Goal: Transaction & Acquisition: Purchase product/service

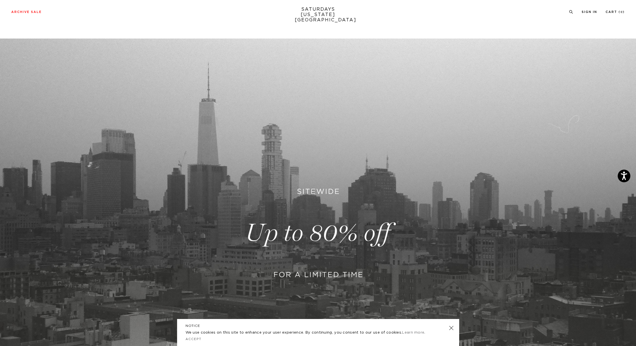
scroll to position [177, 0]
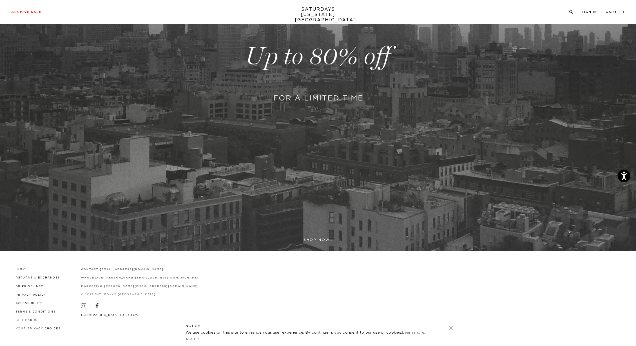
click at [316, 111] on link at bounding box center [318, 56] width 636 height 389
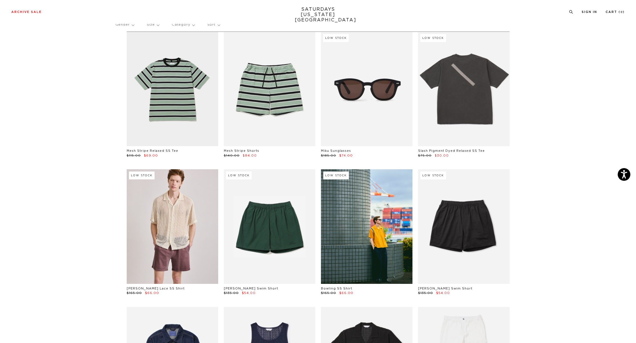
scroll to position [96, 0]
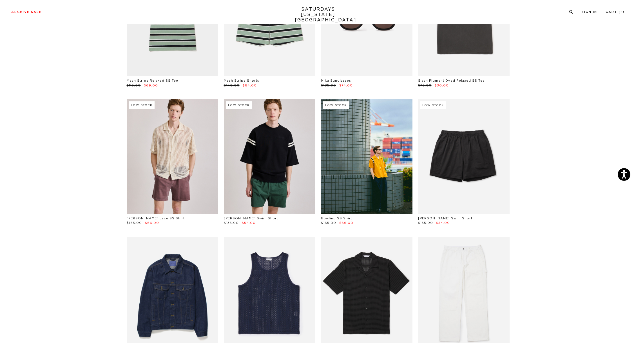
click at [289, 153] on link at bounding box center [269, 156] width 91 height 114
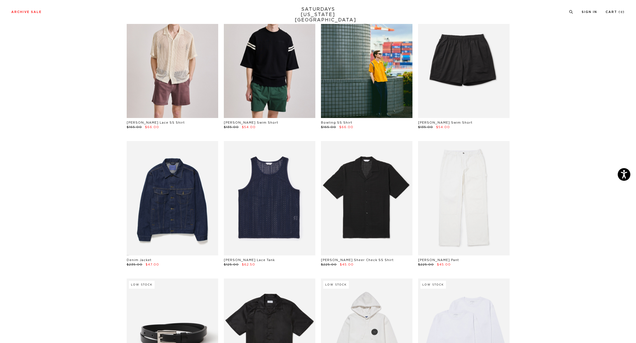
scroll to position [196, 0]
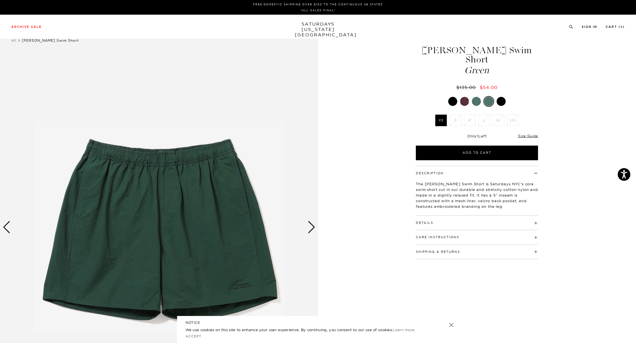
click at [500, 97] on div at bounding box center [500, 101] width 9 height 9
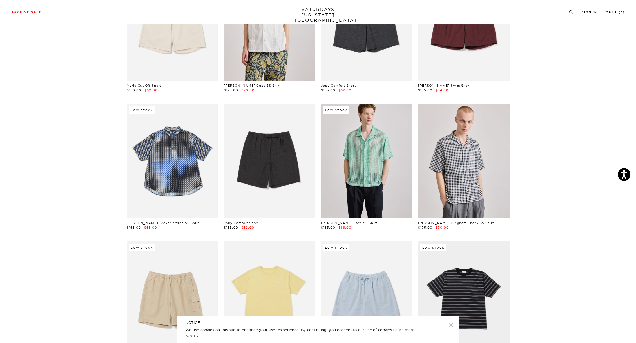
scroll to position [859, 0]
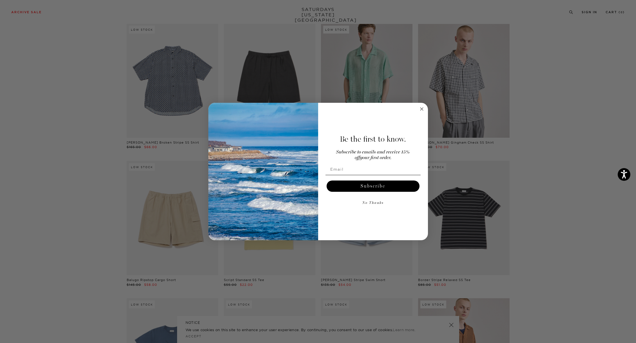
click at [424, 111] on icon "Close dialog" at bounding box center [421, 109] width 7 height 7
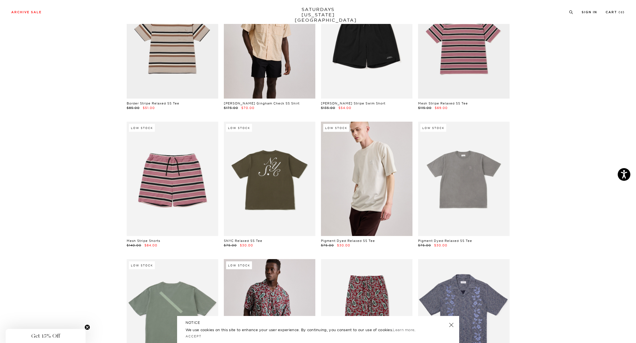
scroll to position [1404, 0]
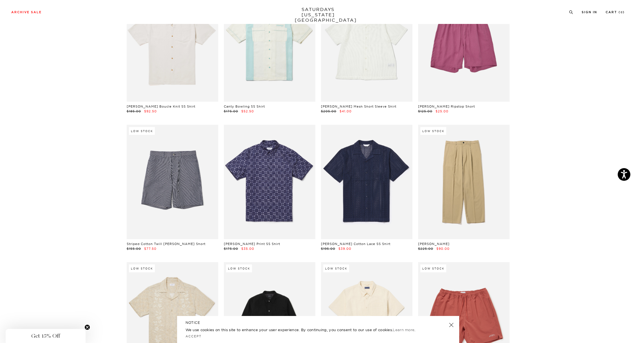
scroll to position [3717, 0]
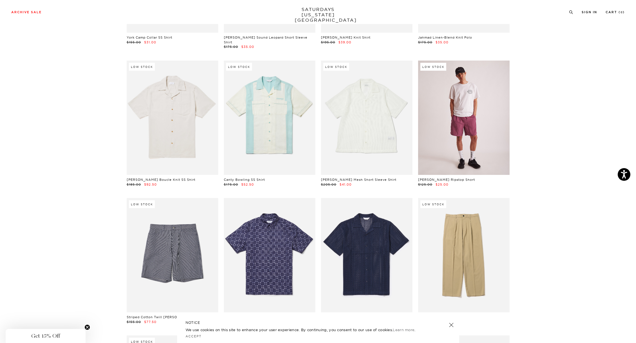
click at [480, 137] on link at bounding box center [463, 118] width 91 height 114
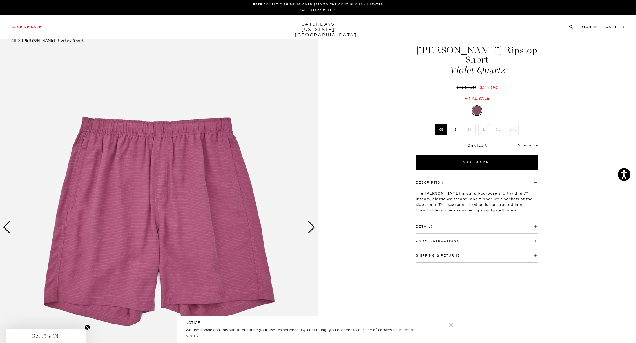
click at [311, 224] on div "Next slide" at bounding box center [312, 227] width 8 height 12
click at [311, 223] on div "Next slide" at bounding box center [312, 227] width 8 height 12
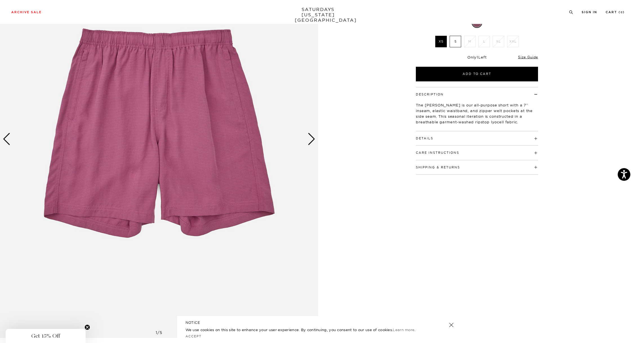
scroll to position [47, 0]
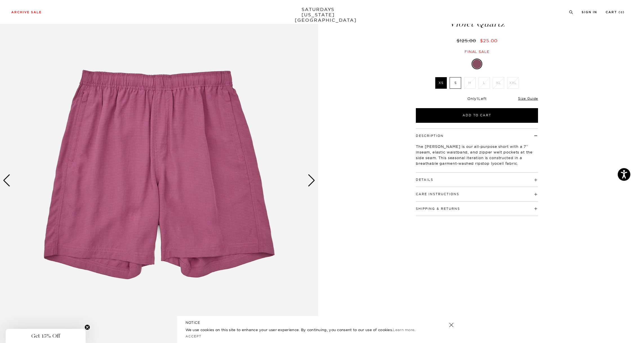
click at [4, 182] on div "Previous slide" at bounding box center [7, 180] width 8 height 12
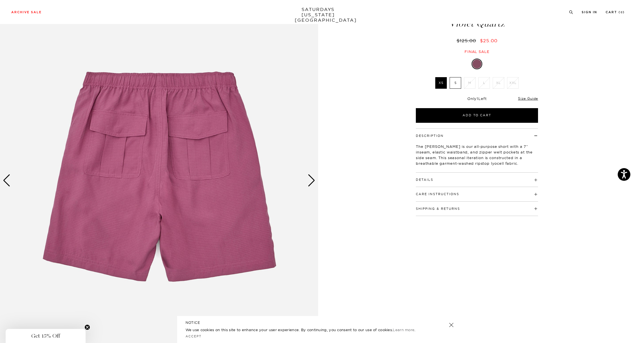
click at [4, 182] on div "Previous slide" at bounding box center [7, 180] width 8 height 12
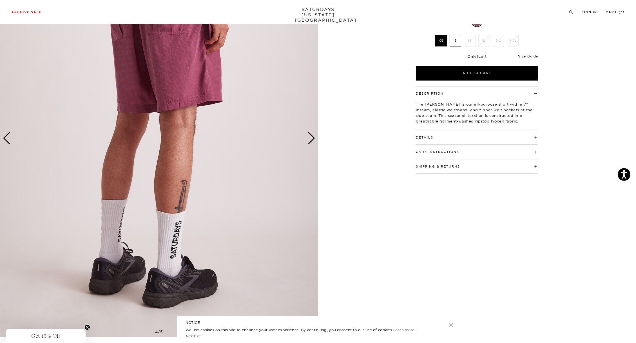
scroll to position [0, 0]
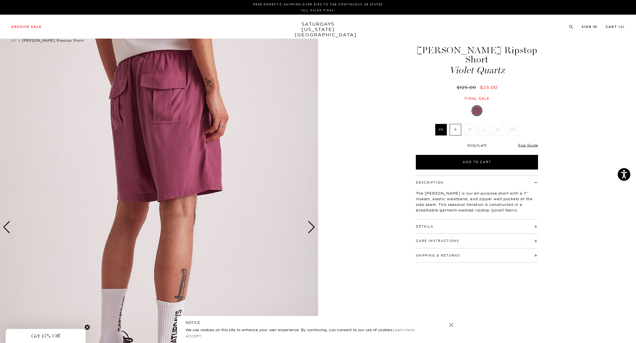
click at [2, 228] on img at bounding box center [159, 226] width 318 height 397
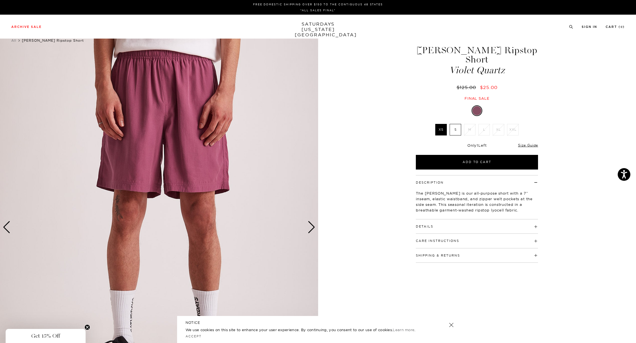
click at [4, 226] on div "Previous slide" at bounding box center [7, 227] width 8 height 12
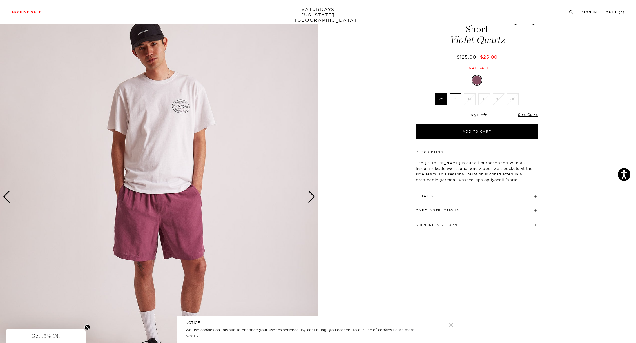
scroll to position [35, 0]
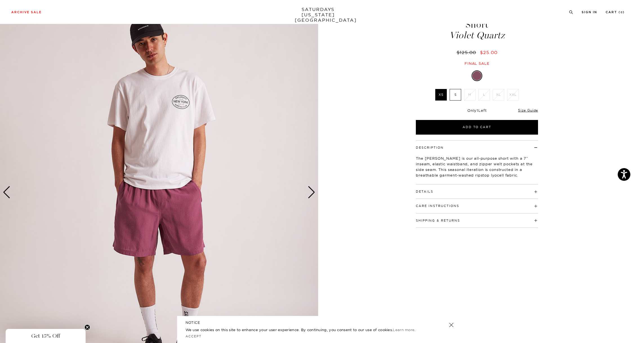
click at [452, 89] on label "S" at bounding box center [455, 95] width 12 height 12
click at [0, 0] on input "S" at bounding box center [0, 0] width 0 height 0
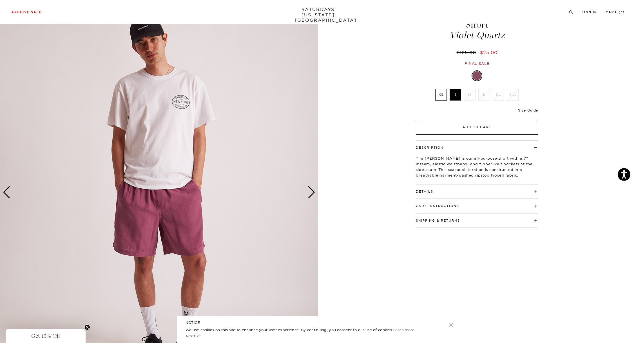
click at [456, 120] on button "Add to Cart" at bounding box center [477, 127] width 122 height 15
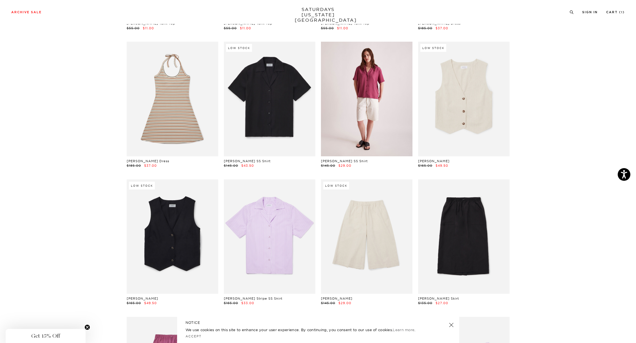
scroll to position [6840, 0]
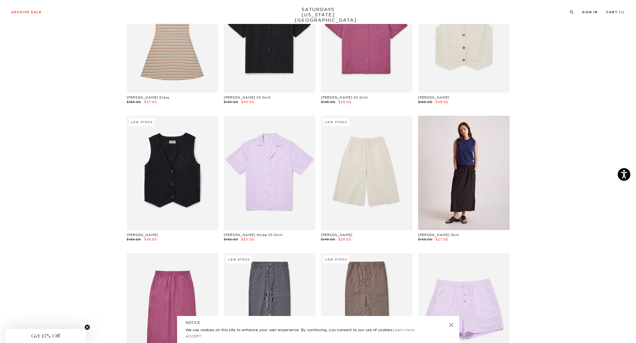
click at [486, 168] on link at bounding box center [463, 173] width 91 height 114
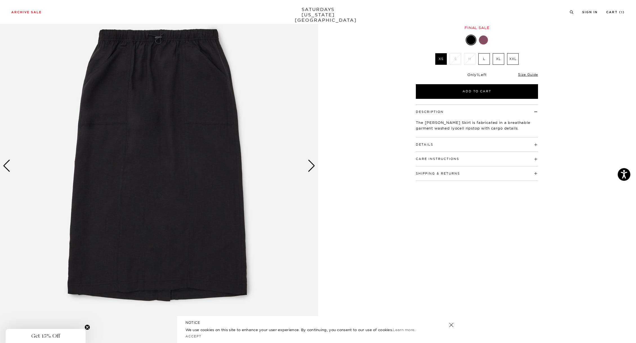
scroll to position [60, 0]
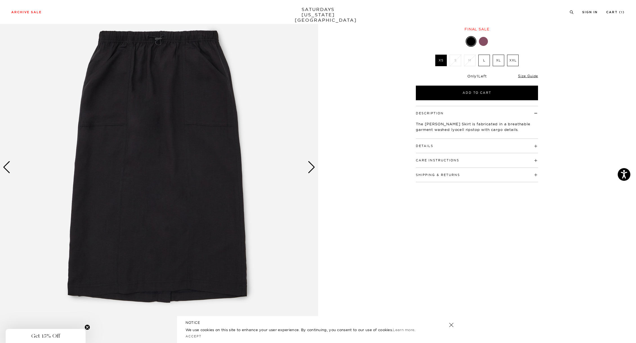
drag, startPoint x: 322, startPoint y: 164, endPoint x: 308, endPoint y: 166, distance: 14.0
click at [322, 164] on div "1 / 5" at bounding box center [318, 166] width 636 height 397
click at [308, 166] on div "Next slide" at bounding box center [312, 167] width 8 height 12
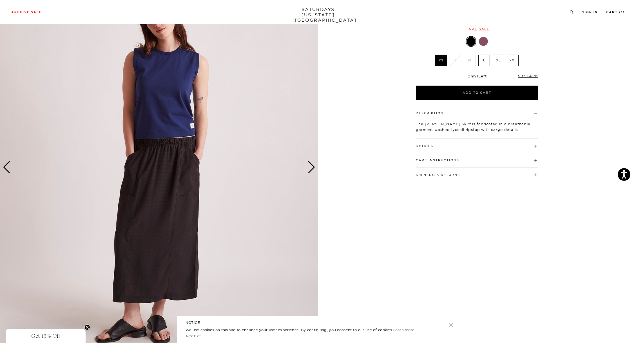
click at [308, 166] on div "Next slide" at bounding box center [312, 167] width 8 height 12
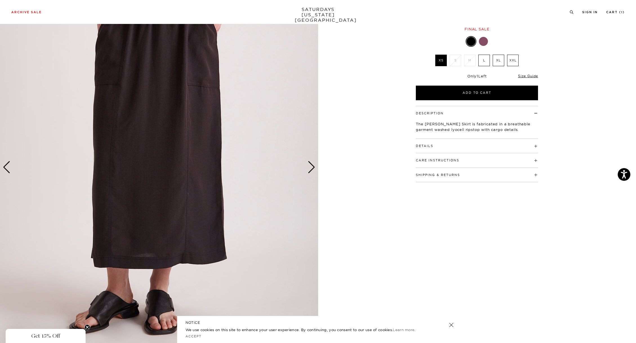
click at [308, 166] on div "Next slide" at bounding box center [312, 167] width 8 height 12
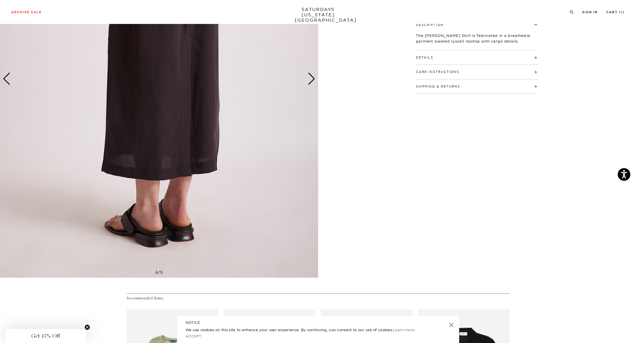
scroll to position [1, 0]
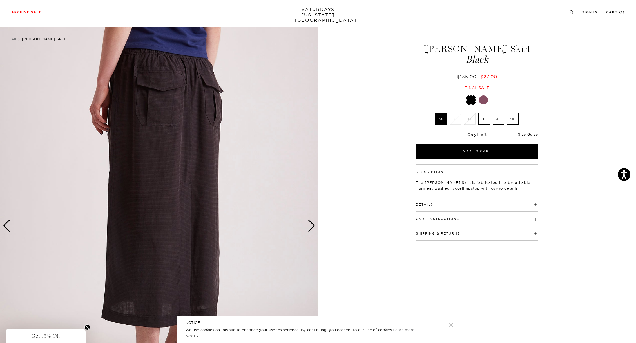
click at [311, 226] on div "Next slide" at bounding box center [312, 226] width 8 height 12
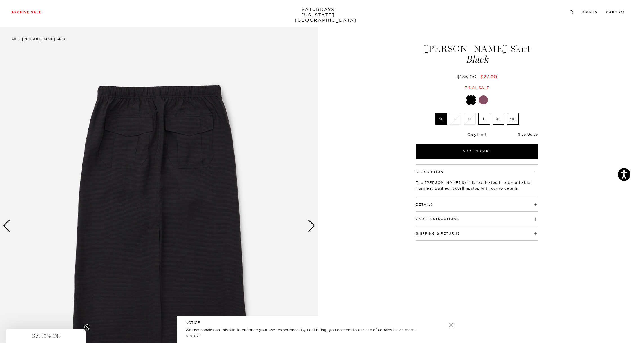
click at [311, 226] on div "Next slide" at bounding box center [312, 226] width 8 height 12
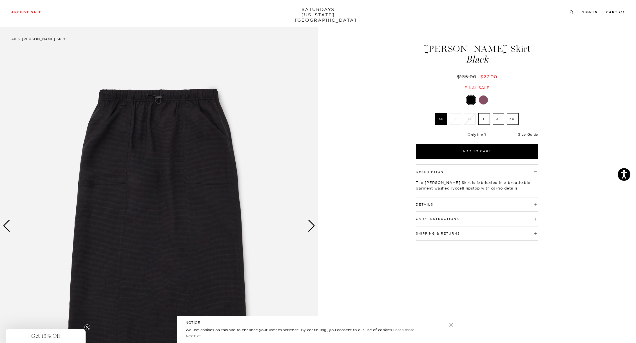
click at [483, 100] on div at bounding box center [483, 99] width 9 height 9
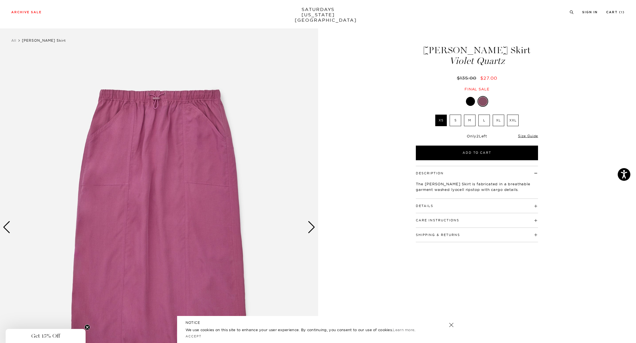
scroll to position [113, 0]
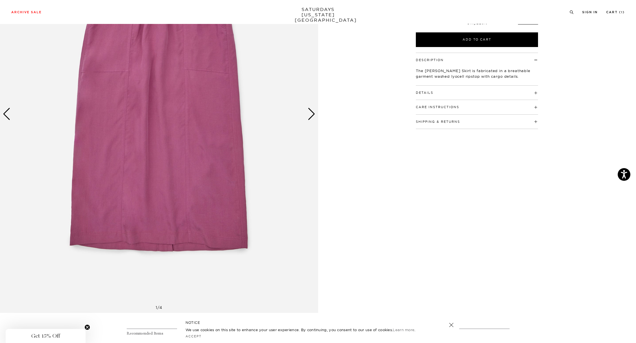
click at [312, 119] on div "Next slide" at bounding box center [312, 114] width 8 height 12
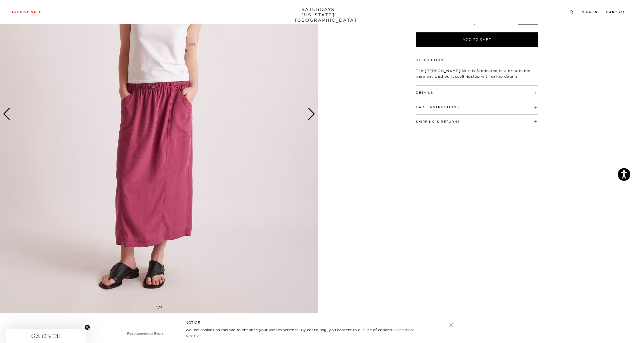
click at [312, 119] on div "Next slide" at bounding box center [312, 114] width 8 height 12
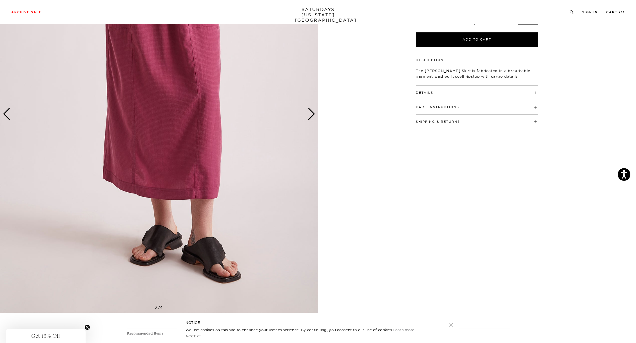
click at [312, 119] on div "Next slide" at bounding box center [312, 114] width 8 height 12
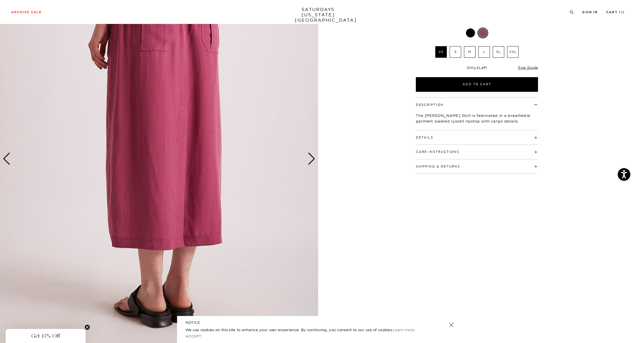
scroll to position [105, 0]
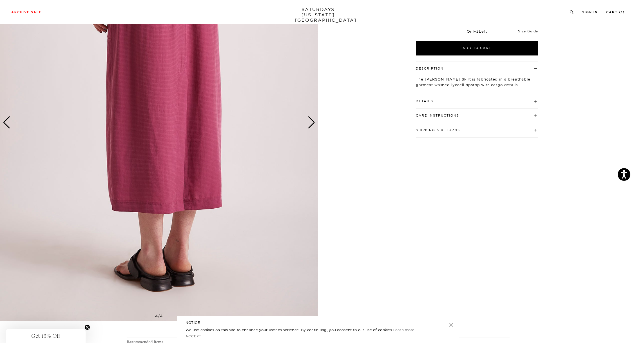
click at [312, 123] on div "Next slide" at bounding box center [312, 122] width 8 height 12
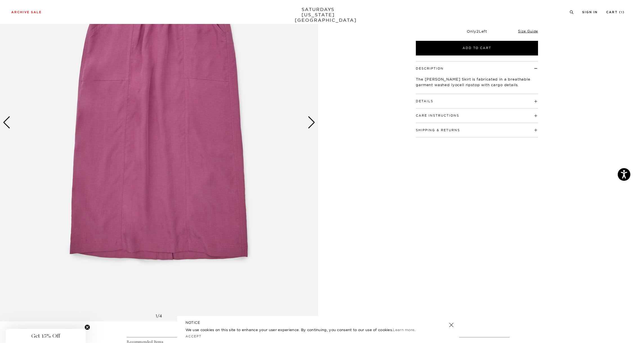
scroll to position [0, 0]
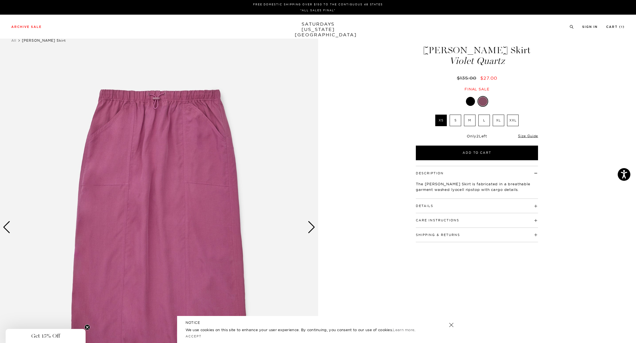
click at [474, 99] on div at bounding box center [470, 101] width 9 height 9
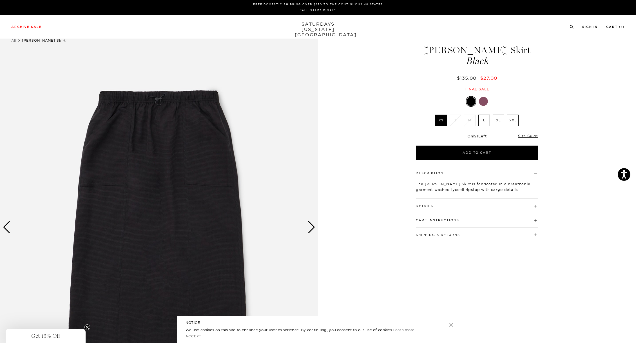
click at [140, 166] on img at bounding box center [159, 226] width 318 height 397
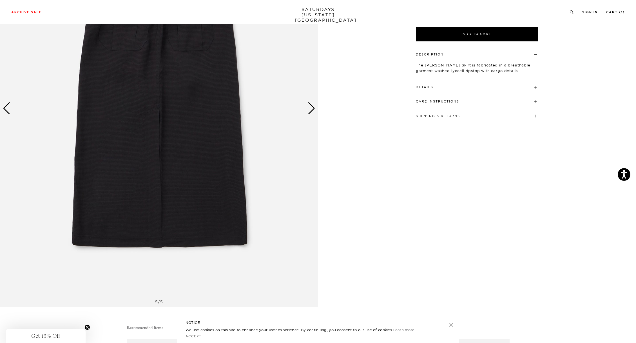
scroll to position [50, 0]
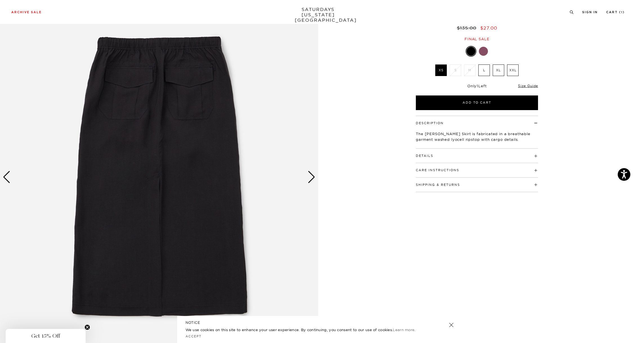
click at [9, 176] on div "Previous slide" at bounding box center [7, 177] width 8 height 12
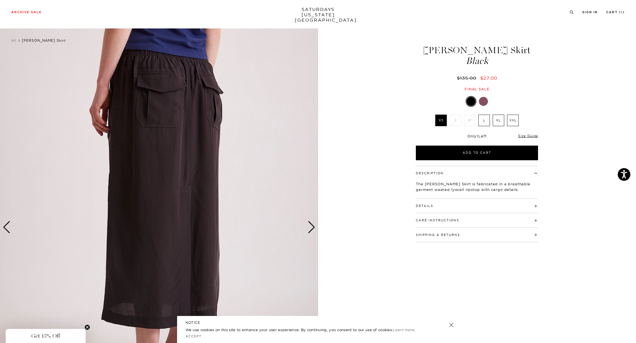
scroll to position [10, 0]
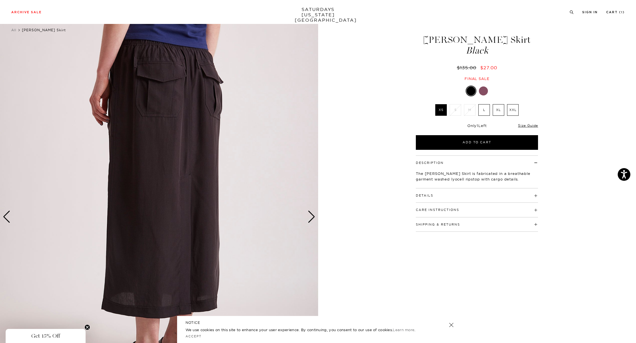
click at [5, 215] on div "Previous slide" at bounding box center [7, 216] width 8 height 12
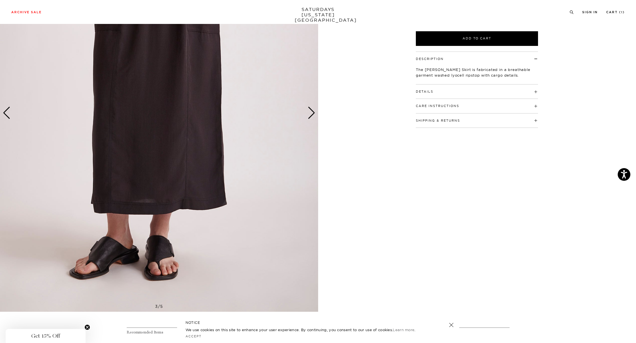
scroll to position [0, 0]
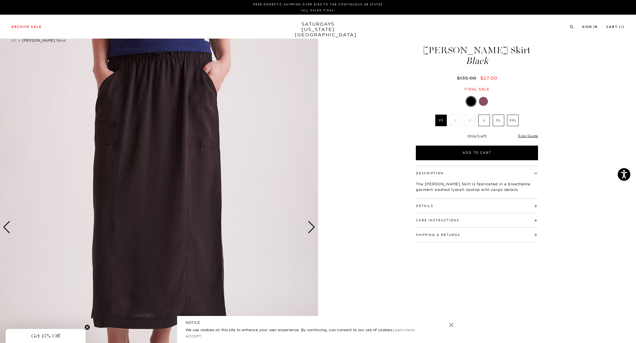
click at [5, 225] on div "Previous slide" at bounding box center [7, 227] width 8 height 12
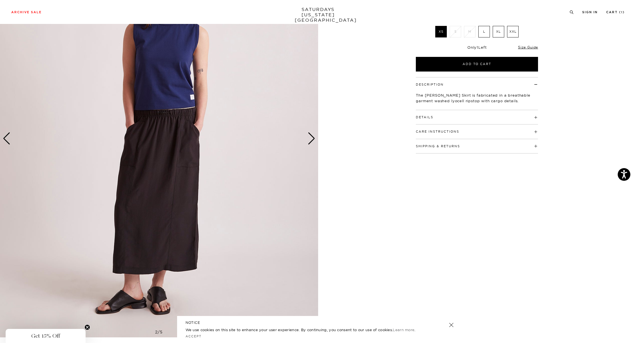
scroll to position [111, 0]
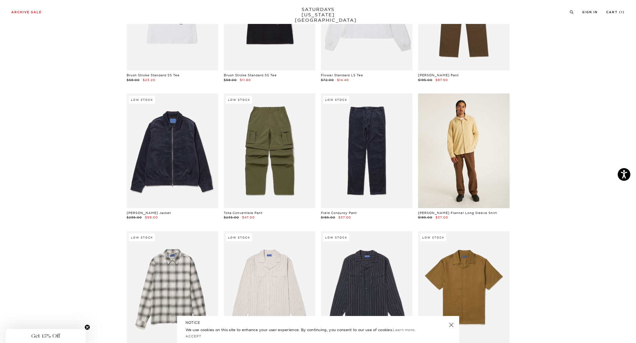
scroll to position [7339, 0]
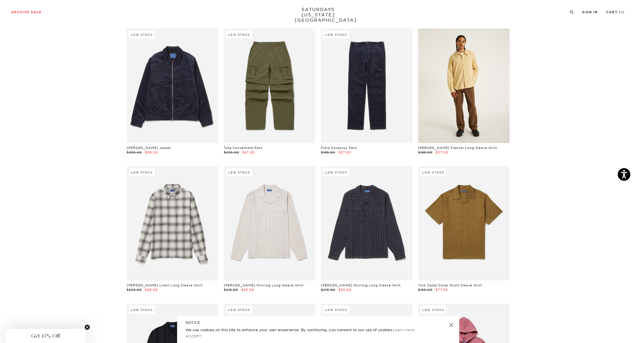
click at [487, 45] on link at bounding box center [463, 85] width 91 height 114
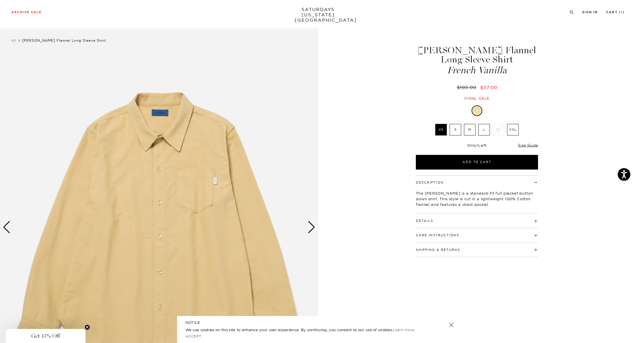
scroll to position [52, 0]
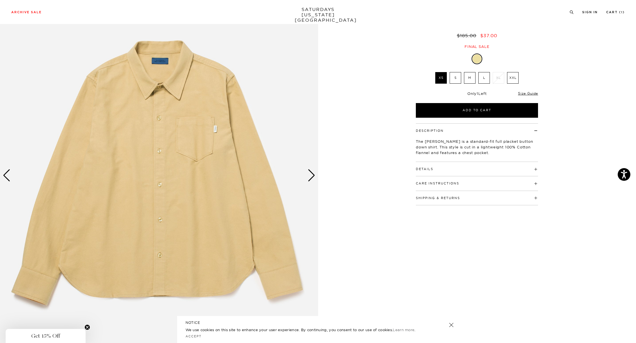
click at [310, 175] on div "Next slide" at bounding box center [312, 175] width 8 height 12
click at [311, 174] on div "Next slide" at bounding box center [312, 175] width 8 height 12
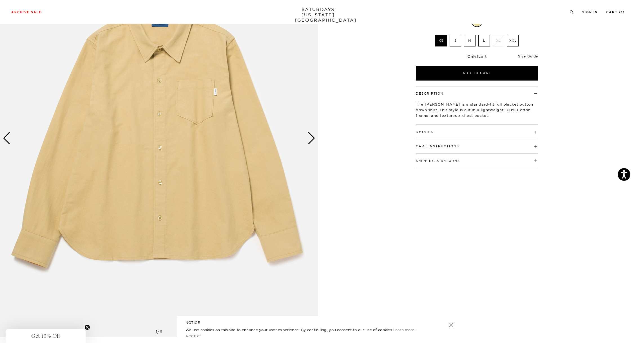
scroll to position [49, 0]
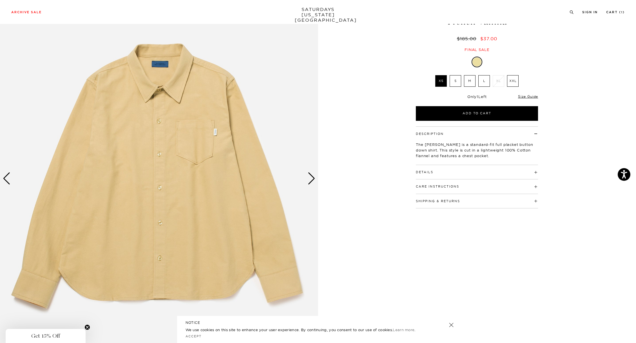
click at [313, 175] on div "Next slide" at bounding box center [312, 178] width 8 height 12
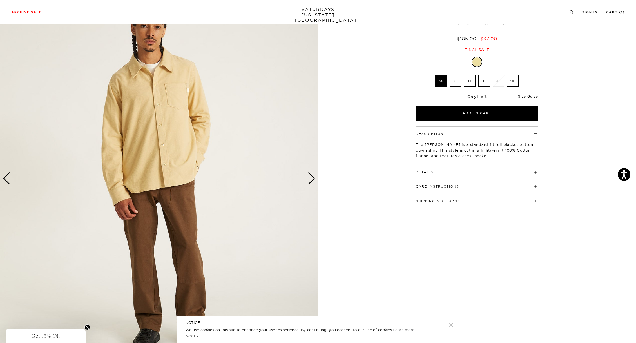
click at [312, 175] on div "Next slide" at bounding box center [312, 178] width 8 height 12
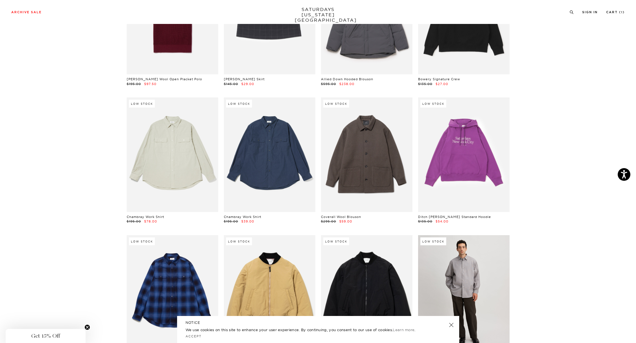
scroll to position [8556, 0]
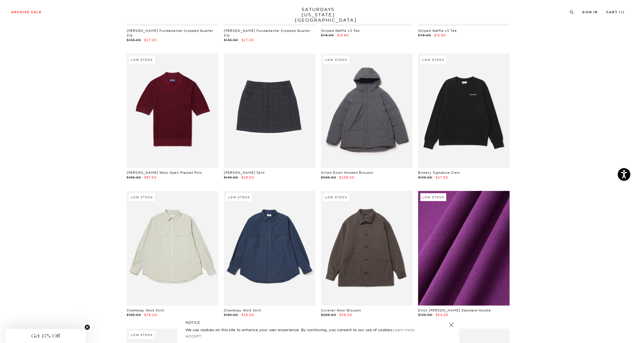
click at [442, 226] on link at bounding box center [463, 248] width 91 height 114
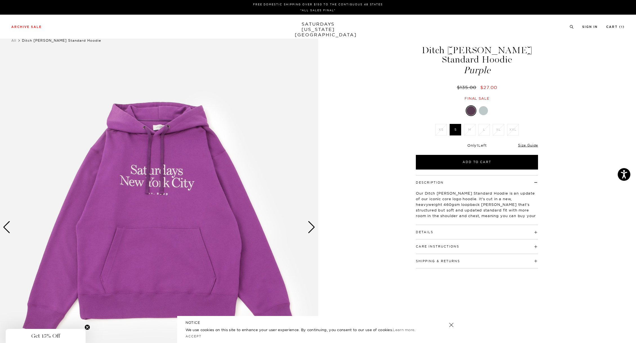
click at [480, 105] on div at bounding box center [477, 110] width 122 height 11
click at [482, 106] on div at bounding box center [483, 110] width 9 height 9
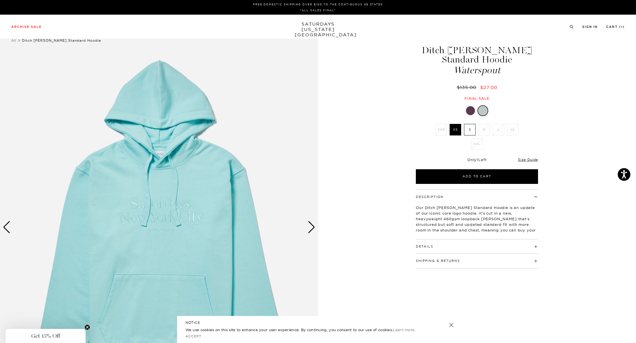
click at [474, 106] on div at bounding box center [470, 110] width 9 height 9
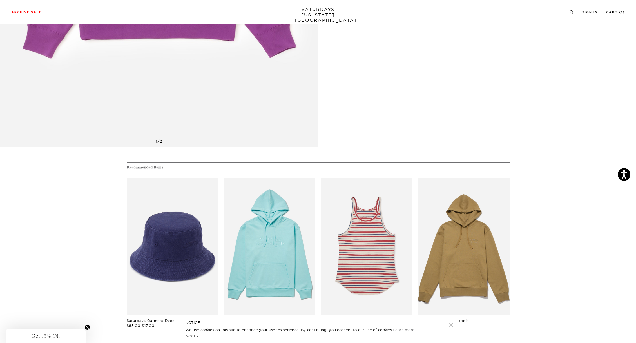
scroll to position [371, 0]
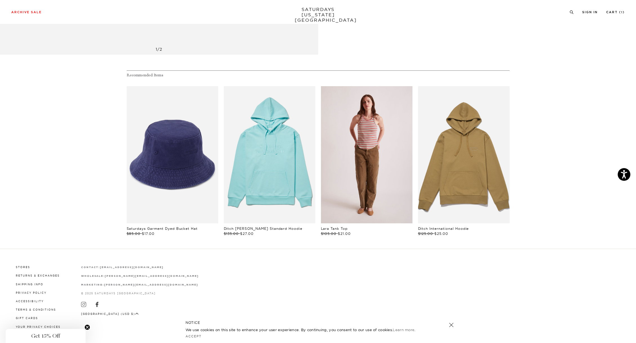
click at [381, 153] on link "files/W22429TK01-VIOLET-QUARTZ_03.jpg" at bounding box center [366, 154] width 91 height 137
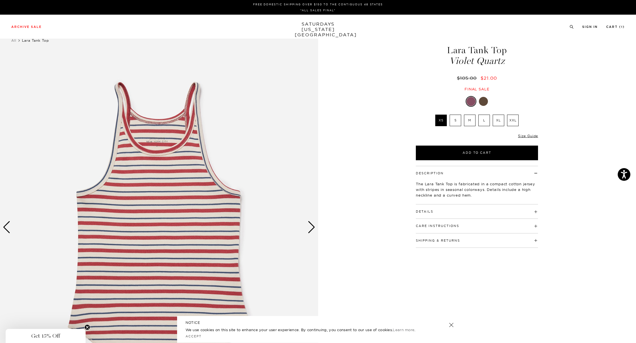
click at [313, 225] on div "Next slide" at bounding box center [312, 227] width 8 height 12
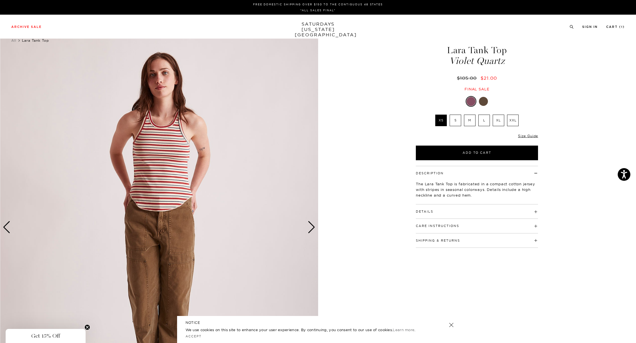
click at [313, 225] on div "Next slide" at bounding box center [312, 227] width 8 height 12
click at [311, 230] on div "Next slide" at bounding box center [312, 227] width 8 height 12
click at [309, 229] on div "Next slide" at bounding box center [312, 227] width 8 height 12
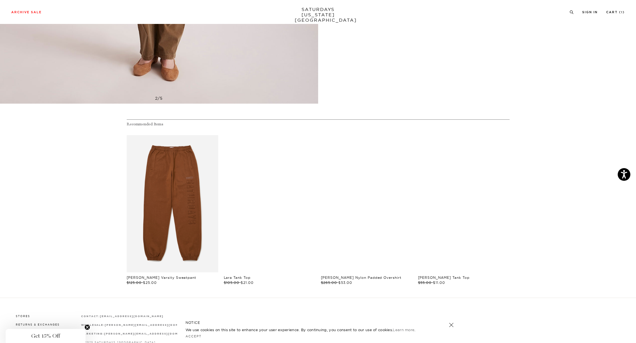
scroll to position [322, 0]
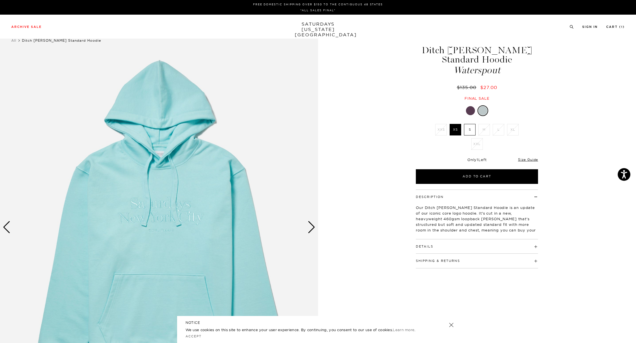
click at [616, 25] on li "Cart ( 1 )" at bounding box center [615, 26] width 19 height 5
click at [619, 27] on link "Cart ( 1 )" at bounding box center [615, 26] width 19 height 3
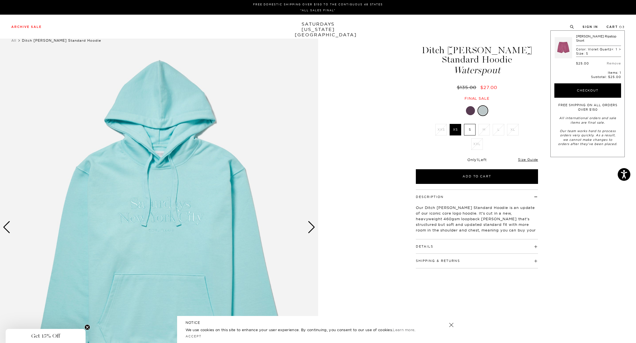
click at [566, 46] on link at bounding box center [562, 47] width 17 height 26
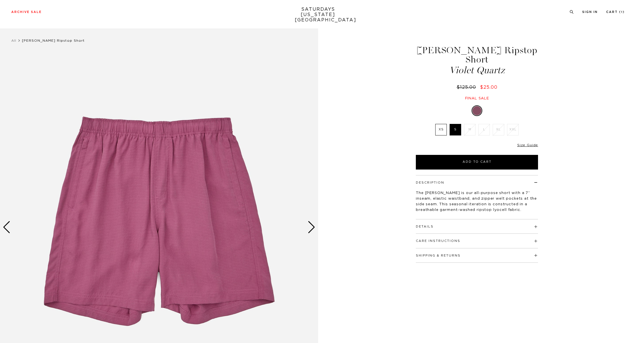
scroll to position [103, 0]
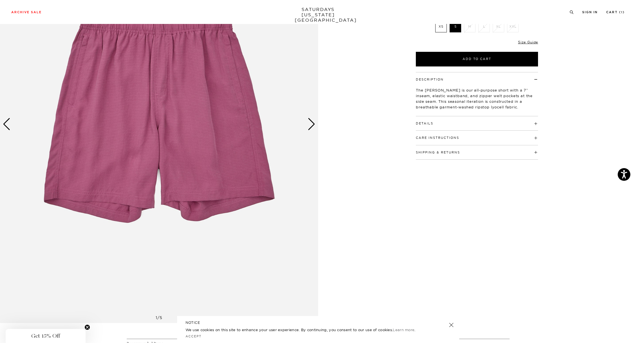
click at [310, 127] on div "Next slide" at bounding box center [312, 124] width 8 height 12
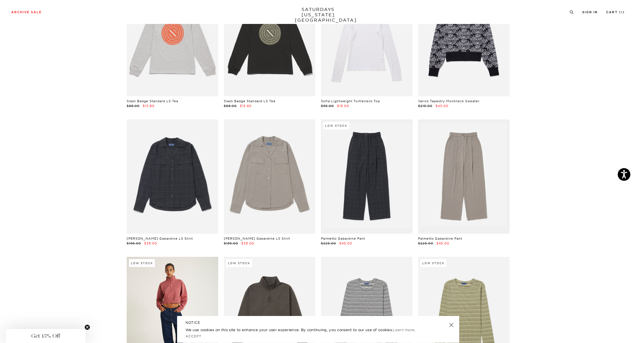
scroll to position [8127, 0]
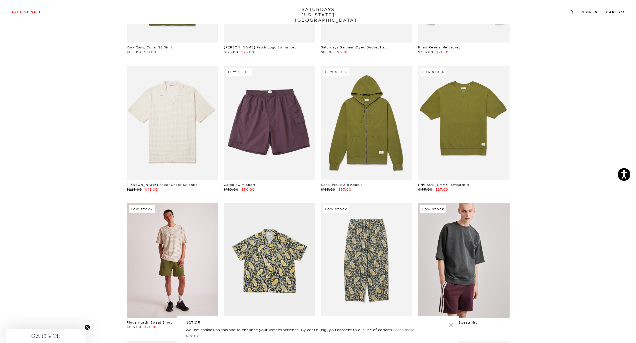
scroll to position [2760, 0]
